Goal: Register for event/course

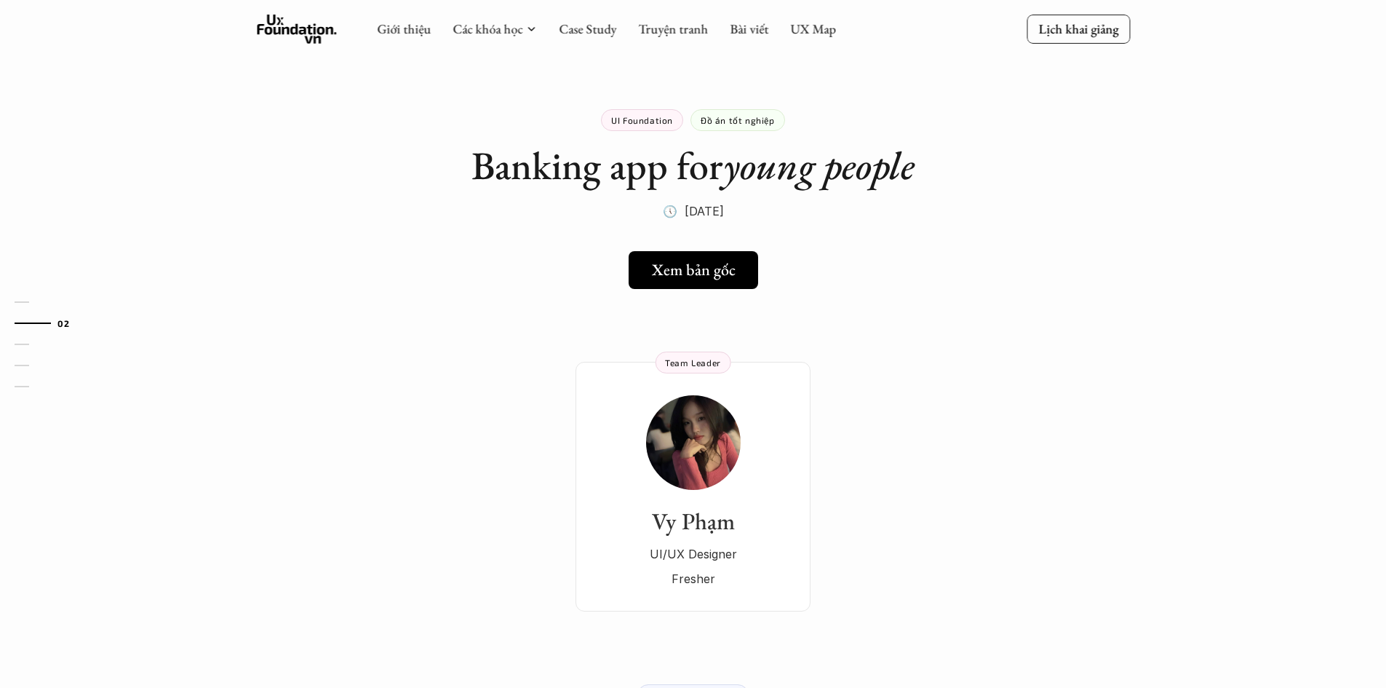
scroll to position [242, 0]
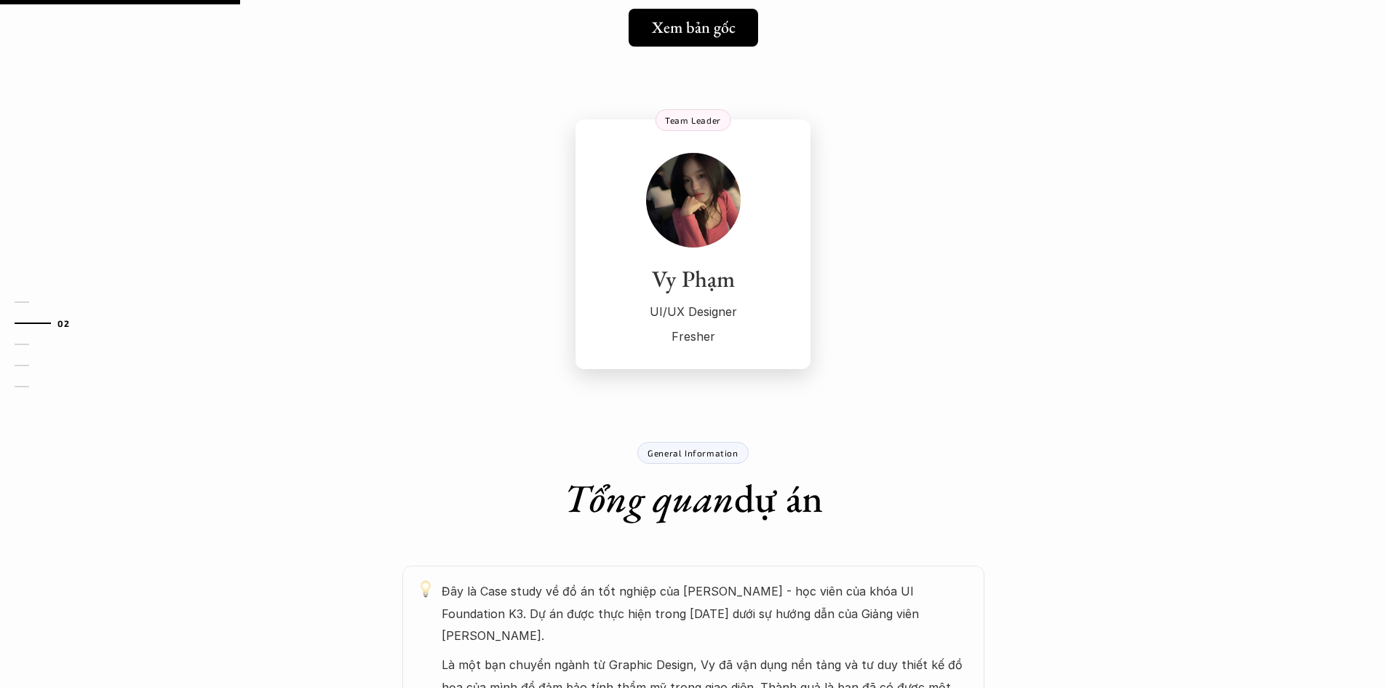
click at [678, 284] on h3 "Vy Phạm" at bounding box center [693, 279] width 206 height 28
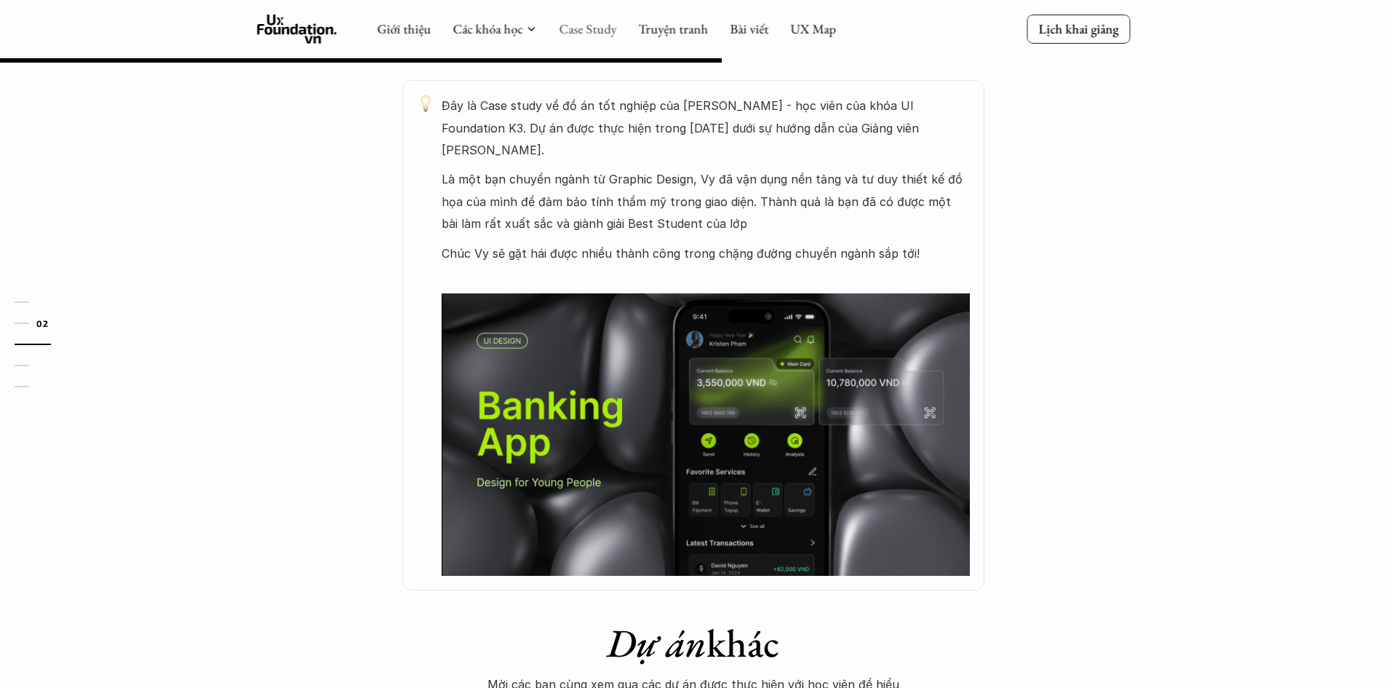
scroll to position [0, 0]
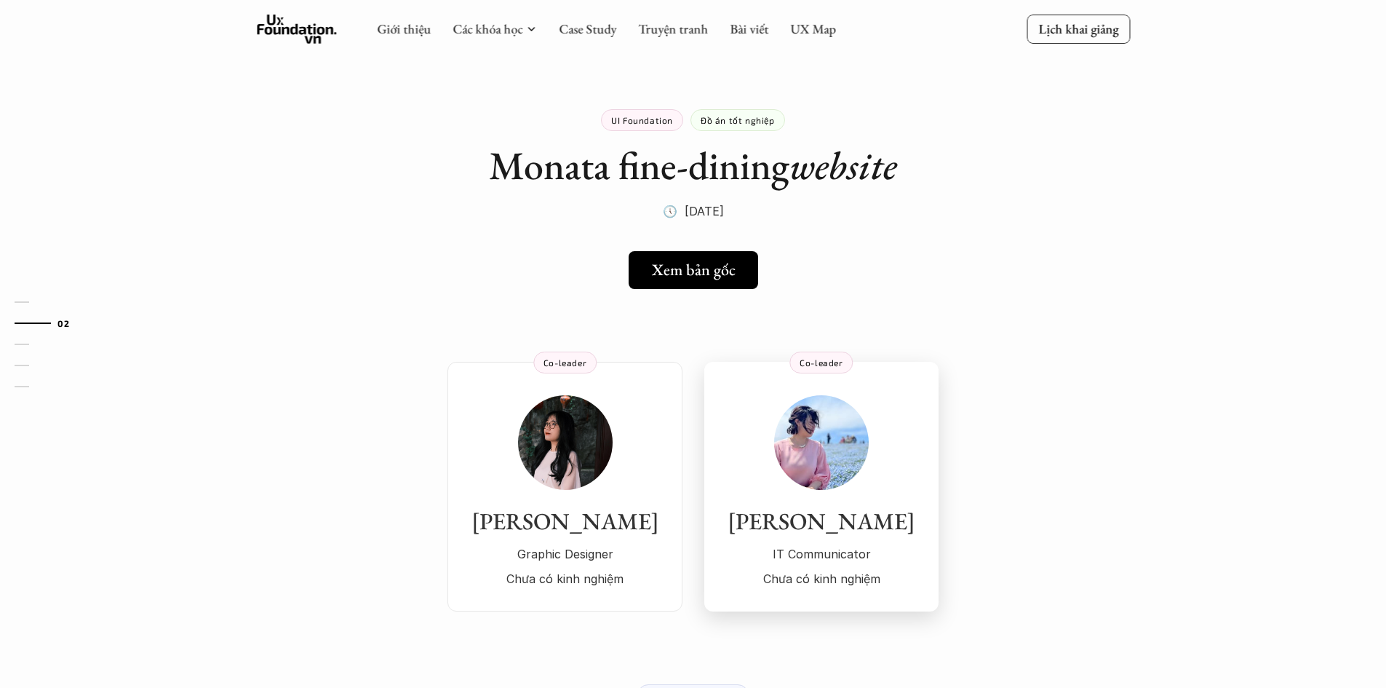
drag, startPoint x: 768, startPoint y: 475, endPoint x: 760, endPoint y: 474, distance: 8.1
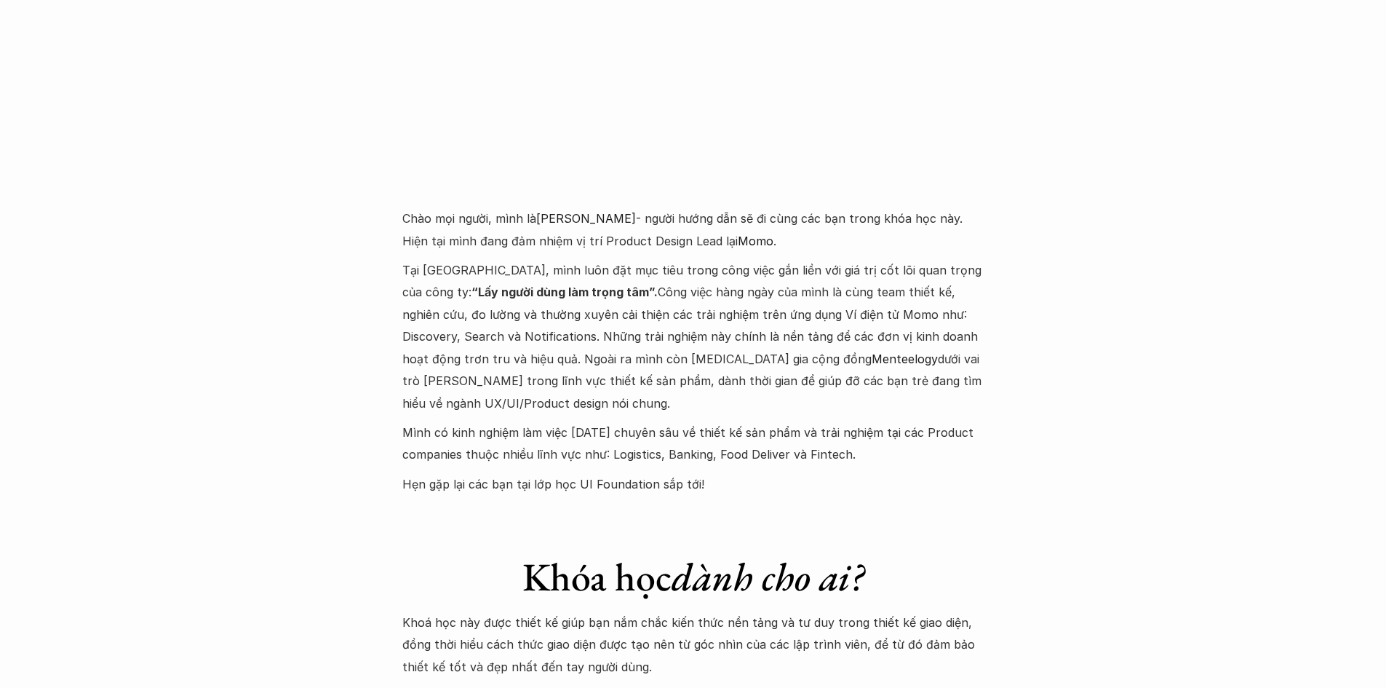
scroll to position [5093, 0]
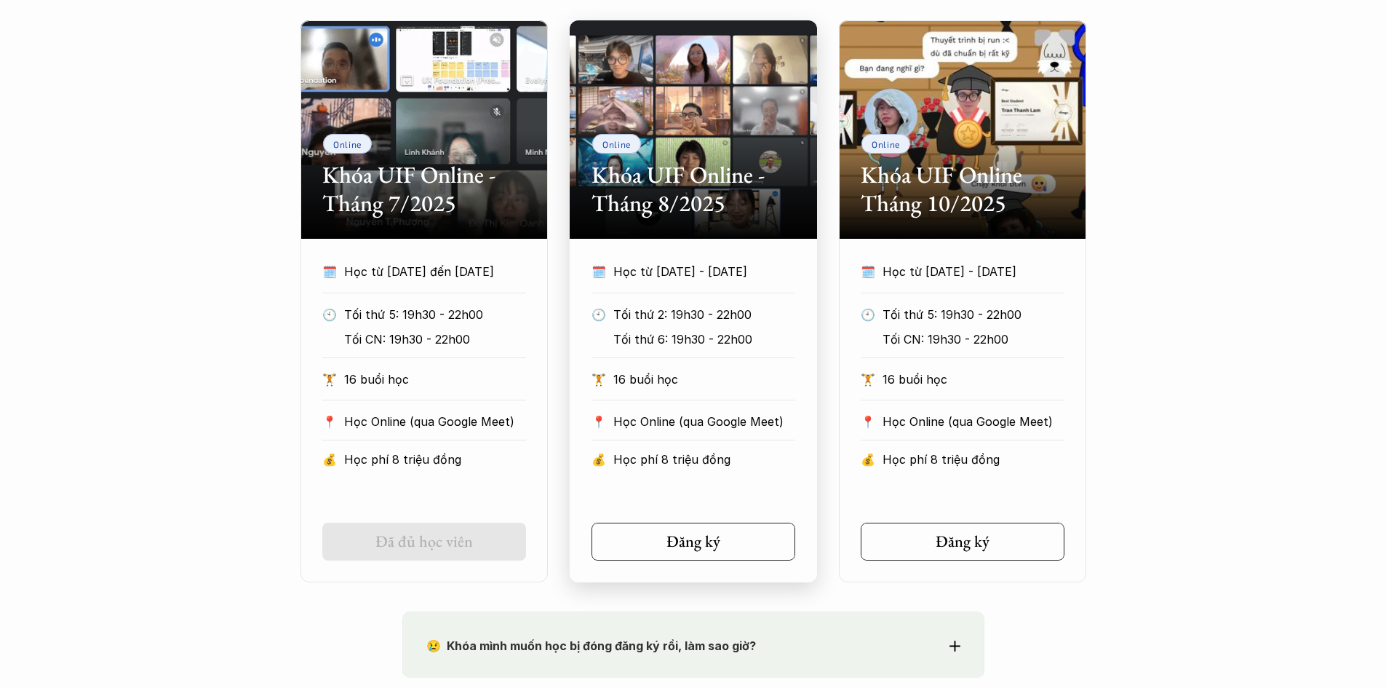
scroll to position [970, 0]
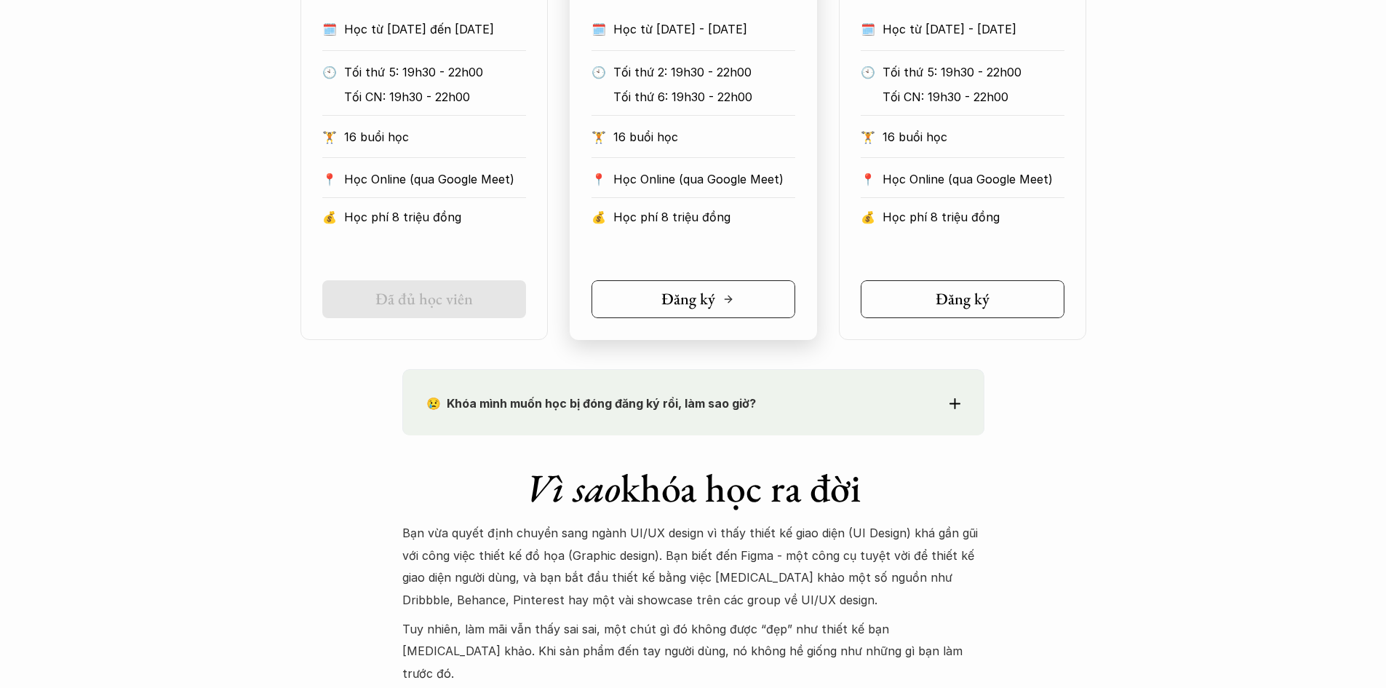
click at [706, 300] on h5 "Đăng ký" at bounding box center [688, 299] width 54 height 19
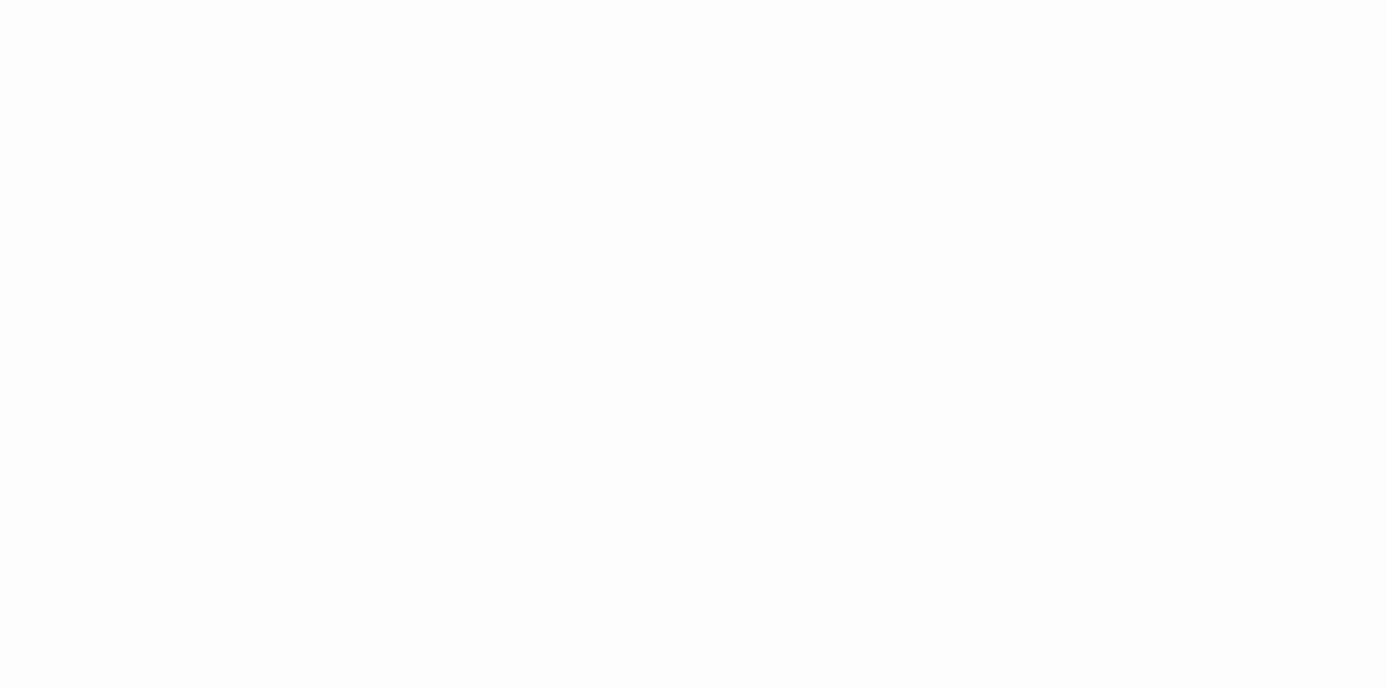
scroll to position [2335, 0]
